Goal: Communication & Community: Answer question/provide support

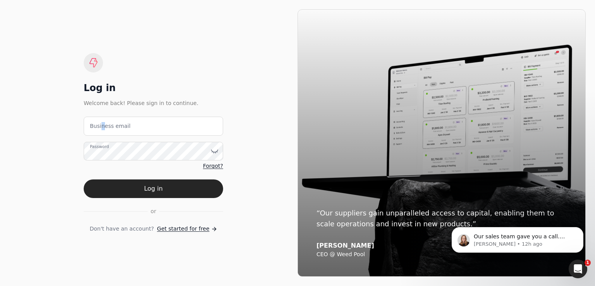
click at [101, 129] on label "Business email" at bounding box center [110, 126] width 41 height 8
click at [122, 125] on label "Business email" at bounding box center [110, 126] width 41 height 8
click at [122, 125] on email "Business email" at bounding box center [153, 126] width 139 height 19
type email "[EMAIL_ADDRESS][DOMAIN_NAME]"
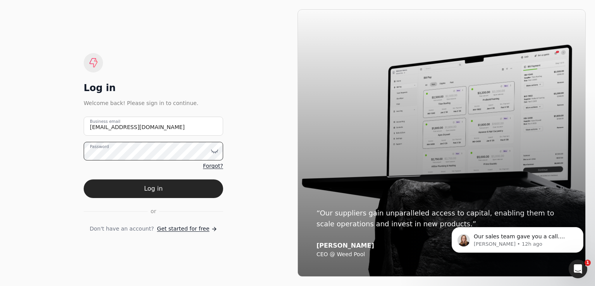
click at [84, 179] on button "Log in" at bounding box center [153, 188] width 139 height 19
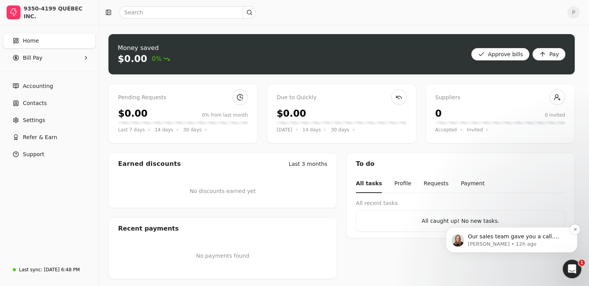
click at [492, 238] on p "Our sales team gave you a call. They'll keep trying to connect!" at bounding box center [518, 237] width 100 height 8
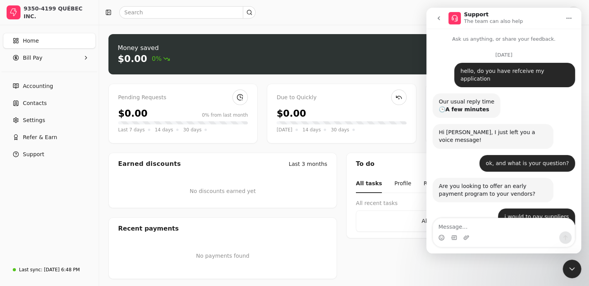
scroll to position [1, 0]
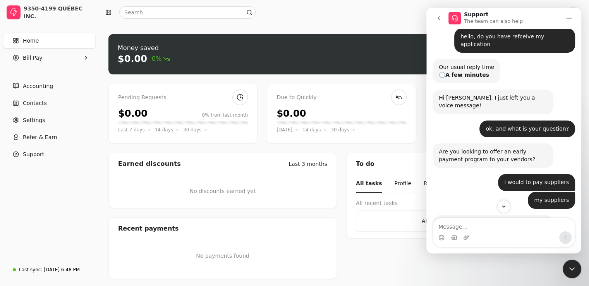
click at [481, 234] on div "Intercom messenger" at bounding box center [504, 237] width 142 height 12
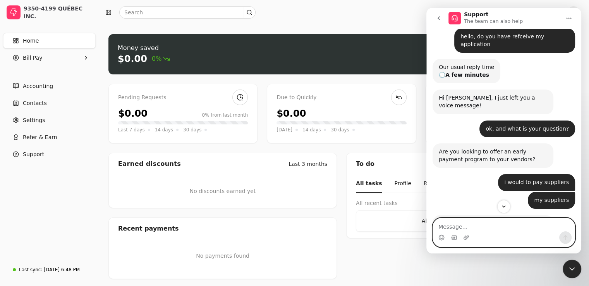
click at [481, 229] on textarea "Message…" at bounding box center [504, 224] width 142 height 13
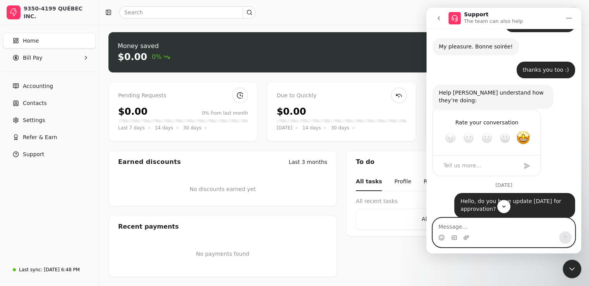
scroll to position [581, 0]
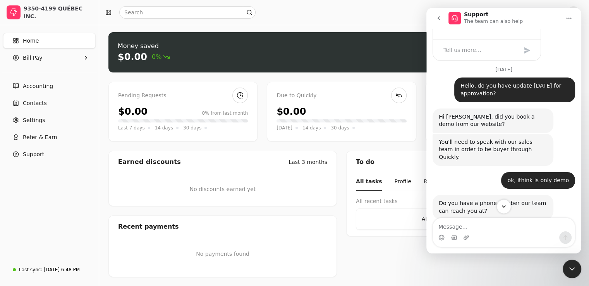
click at [502, 206] on icon "Scroll to bottom" at bounding box center [503, 206] width 7 height 7
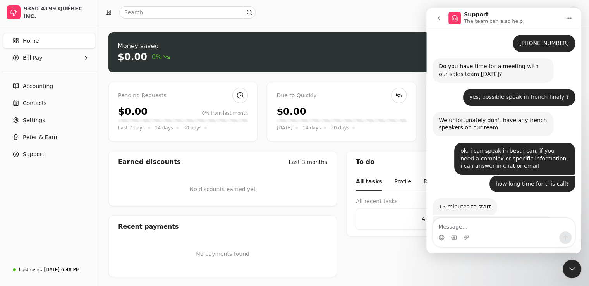
scroll to position [773, 0]
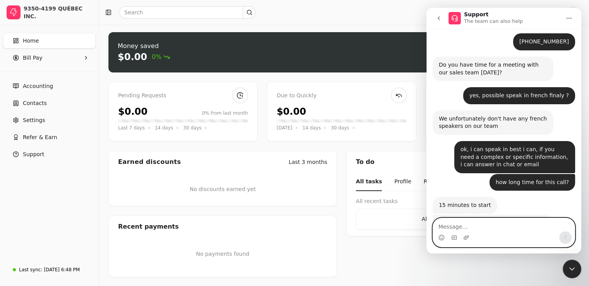
click at [469, 222] on textarea "Message…" at bounding box center [504, 224] width 142 height 13
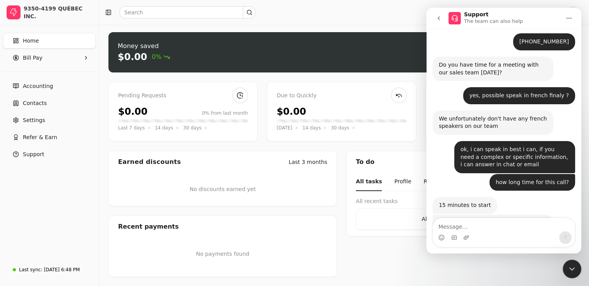
drag, startPoint x: 438, startPoint y: 185, endPoint x: 484, endPoint y: 192, distance: 46.4
click at [484, 215] on div "Our sales team gave you a call. They'll keep trying to connect! [PERSON_NAME] •…" at bounding box center [493, 227] width 121 height 24
copy div "Our sales team gave you a call. They'll keep trying to connect!"
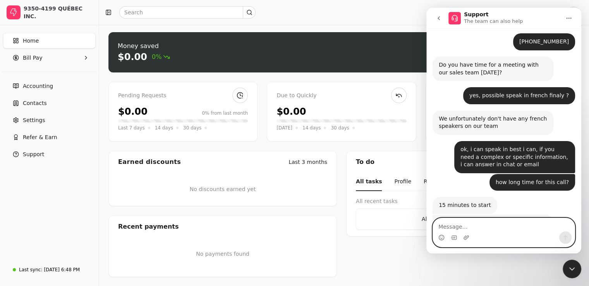
click at [467, 228] on textarea "Message…" at bounding box center [504, 224] width 142 height 13
drag, startPoint x: 481, startPoint y: 228, endPoint x: 433, endPoint y: 224, distance: 49.0
click at [433, 224] on div "hi, sorry , i have hi, sorry , i have" at bounding box center [503, 232] width 155 height 29
paste textarea "Hello, I had a rush at work, sorry, can we try again [DATE]?"
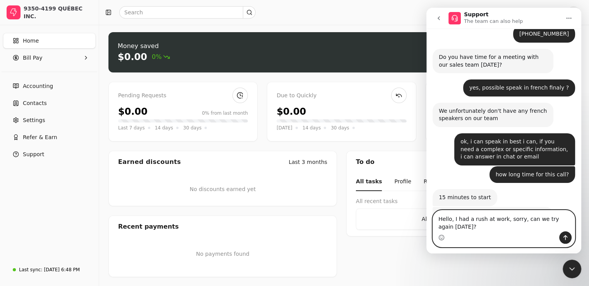
type textarea "Hello, I had a rush at work, sorry, can we try again [DATE]?"
click at [564, 236] on icon "Send a message…" at bounding box center [565, 237] width 6 height 6
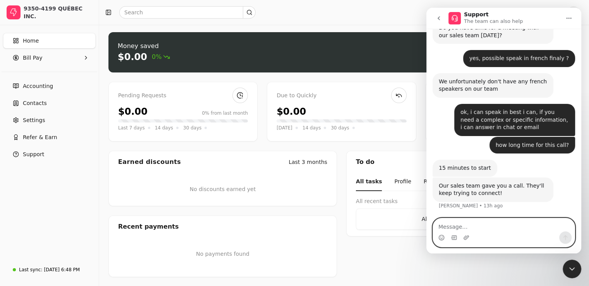
scroll to position [814, 0]
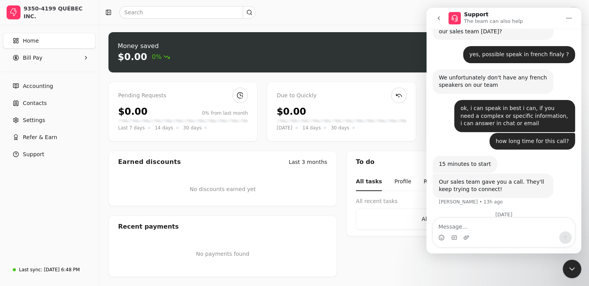
click at [572, 271] on icon "Close Intercom Messenger" at bounding box center [571, 268] width 9 height 9
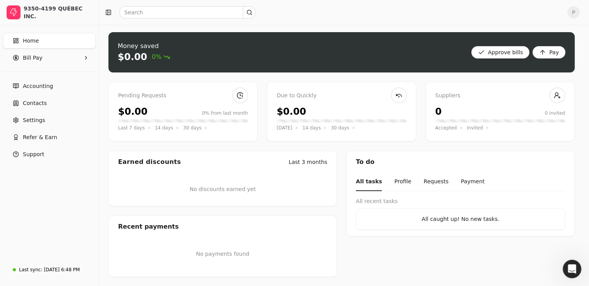
scroll to position [814, 0]
click at [503, 53] on bills "Approve bills" at bounding box center [500, 52] width 58 height 12
